Goal: Information Seeking & Learning: Learn about a topic

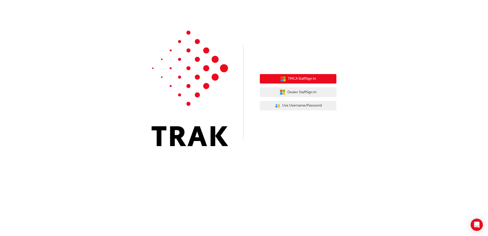
click at [302, 81] on span "TMCA Staff Sign In" at bounding box center [302, 79] width 28 height 6
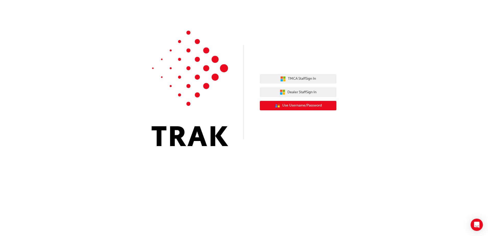
click at [287, 105] on span "Use Username/Password" at bounding box center [302, 106] width 40 height 6
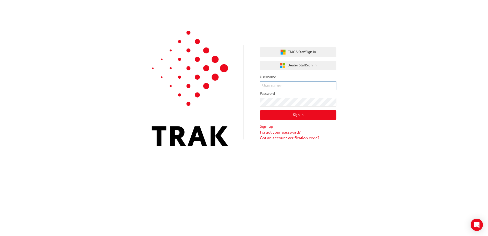
click at [273, 85] on input "text" at bounding box center [298, 85] width 77 height 9
type input "[EMAIL_ADDRESS][DOMAIN_NAME]"
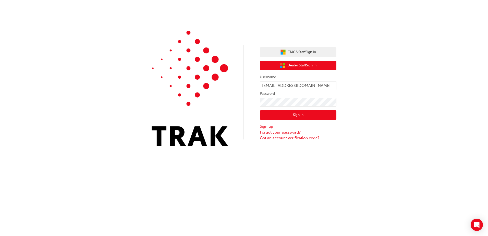
drag, startPoint x: 303, startPoint y: 60, endPoint x: 307, endPoint y: 60, distance: 4.3
click at [305, 60] on div "TMCA Staff Sign In Dealer Staff Sign In Username taylahr@gunnings.com.au Passwo…" at bounding box center [298, 91] width 77 height 97
click at [300, 65] on span "Dealer Staff Sign In" at bounding box center [301, 66] width 29 height 6
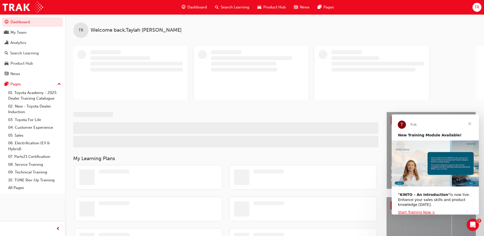
click at [230, 6] on span "Search Learning" at bounding box center [235, 7] width 29 height 6
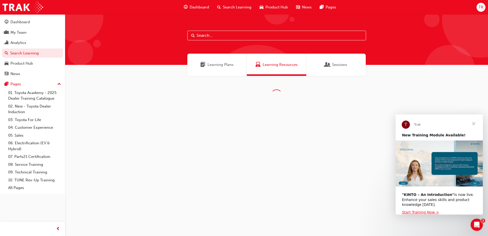
click at [210, 34] on input "text" at bounding box center [276, 36] width 179 height 10
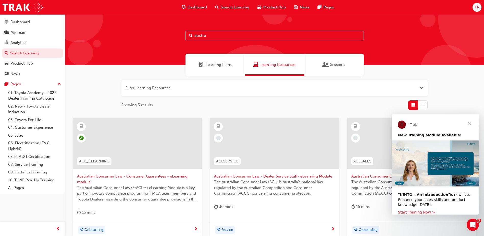
type input "austra"
click at [126, 175] on span "Australian Consumer Law - Consumer Guarantees - eLearning module" at bounding box center [137, 178] width 121 height 11
type input "australian consu"
click at [470, 124] on span "Close" at bounding box center [470, 123] width 18 height 18
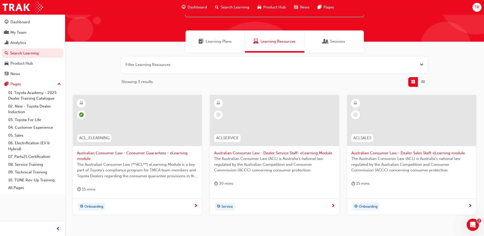
scroll to position [51, 0]
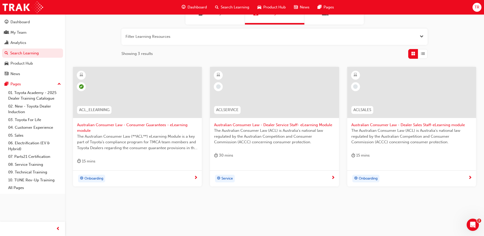
click at [262, 164] on div "Australian Consumer Law - Dealer Service Staff- eLearning Module The Australian…" at bounding box center [274, 116] width 129 height 98
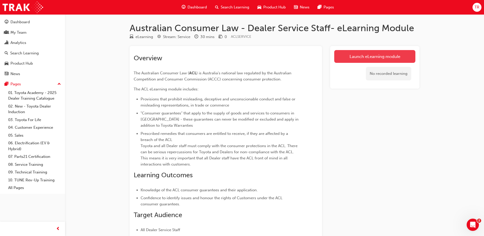
click at [360, 53] on link "Launch eLearning module" at bounding box center [374, 56] width 81 height 13
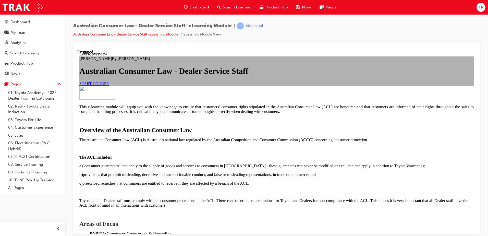
click at [109, 86] on span "START COURSE" at bounding box center [93, 83] width 29 height 4
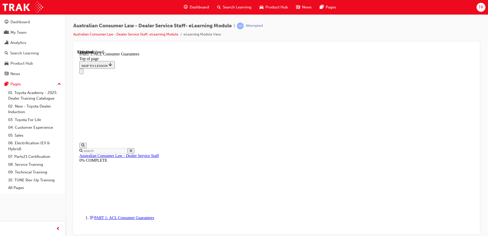
scroll to position [548, 0]
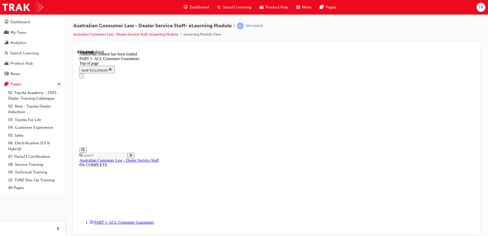
scroll to position [975, 0]
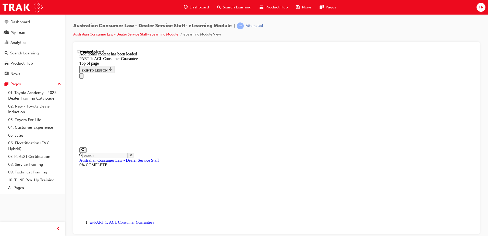
scroll to position [1292, 0]
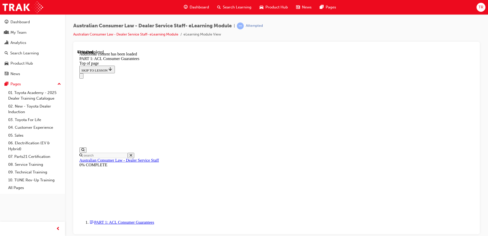
scroll to position [1937, 0]
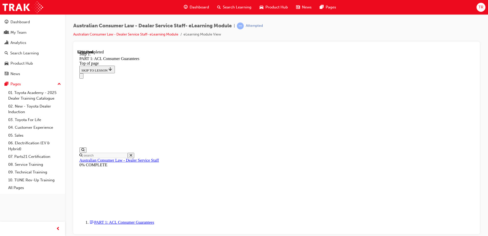
scroll to position [2286, 0]
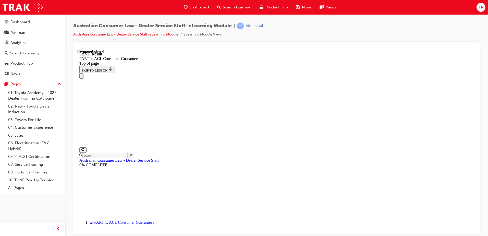
scroll to position [3098, 0]
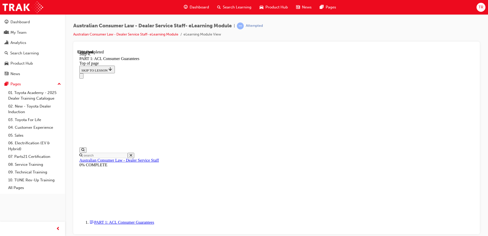
scroll to position [3884, 0]
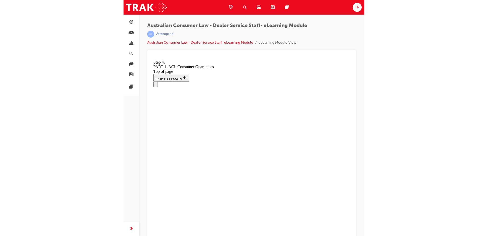
scroll to position [4368, 0]
